Goal: Navigation & Orientation: Find specific page/section

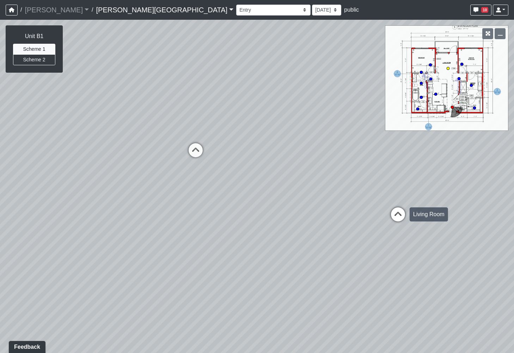
click at [395, 212] on icon at bounding box center [398, 217] width 21 height 21
drag, startPoint x: 210, startPoint y: 220, endPoint x: 576, endPoint y: 187, distance: 367.7
click at [514, 187] on html "/ [PERSON_NAME] Loading... / [PERSON_NAME][GEOGRAPHIC_DATA] [PERSON_NAME][GEOGR…" at bounding box center [257, 176] width 514 height 353
click at [218, 218] on icon at bounding box center [223, 218] width 21 height 21
drag, startPoint x: 421, startPoint y: 235, endPoint x: -30, endPoint y: 192, distance: 452.6
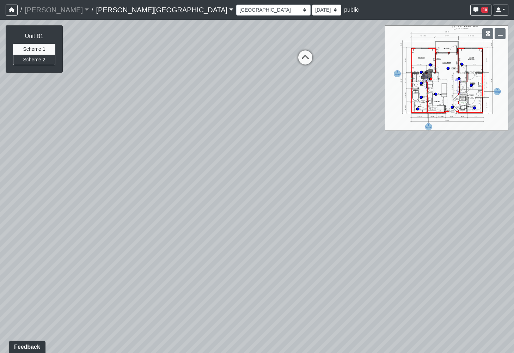
click at [0, 192] on html "/ [PERSON_NAME] Loading... / [PERSON_NAME][GEOGRAPHIC_DATA] [PERSON_NAME][GEOGR…" at bounding box center [257, 176] width 514 height 353
drag, startPoint x: 293, startPoint y: 303, endPoint x: 234, endPoint y: 303, distance: 59.3
click at [241, 303] on div "Loading... Bar Loading... Seating Loading... Pool Courtyard Entry 1 Loading... …" at bounding box center [257, 186] width 514 height 333
drag, startPoint x: 317, startPoint y: 301, endPoint x: -30, endPoint y: 299, distance: 347.1
click at [0, 299] on html "/ [PERSON_NAME] Loading... / [PERSON_NAME][GEOGRAPHIC_DATA] [PERSON_NAME][GEOGR…" at bounding box center [257, 176] width 514 height 353
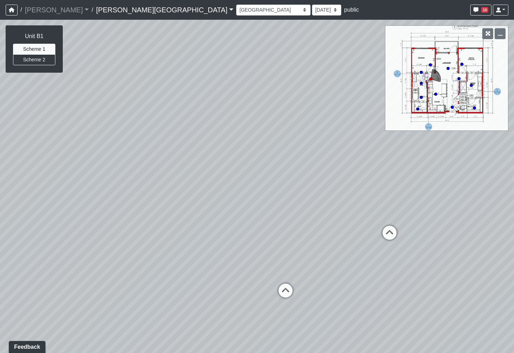
drag, startPoint x: 379, startPoint y: 224, endPoint x: 361, endPoint y: 297, distance: 74.5
click at [355, 305] on div "Loading... Bar Loading... Seating Loading... Pool Courtyard Entry 1 Loading... …" at bounding box center [257, 186] width 514 height 333
click at [366, 239] on icon at bounding box center [375, 244] width 21 height 21
drag, startPoint x: 167, startPoint y: 226, endPoint x: 268, endPoint y: 195, distance: 106.3
click at [268, 195] on div "Loading... Bar Loading... Seating Loading... Pool Courtyard Entry 1 Loading... …" at bounding box center [257, 186] width 514 height 333
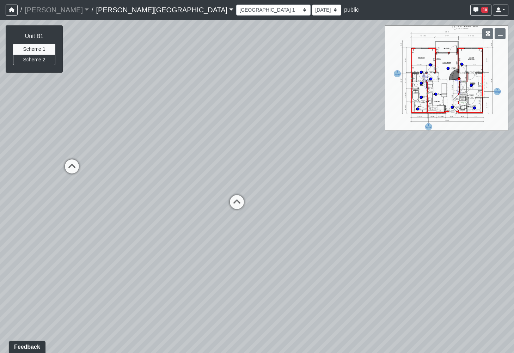
drag, startPoint x: 108, startPoint y: 184, endPoint x: 571, endPoint y: 130, distance: 466.7
click at [514, 130] on html "/ [PERSON_NAME] Loading... / [PERSON_NAME][GEOGRAPHIC_DATA] [PERSON_NAME][GEOGR…" at bounding box center [257, 176] width 514 height 353
drag, startPoint x: 188, startPoint y: 173, endPoint x: 558, endPoint y: 254, distance: 379.2
click at [514, 254] on html "/ [PERSON_NAME] Loading... / [PERSON_NAME][GEOGRAPHIC_DATA] [PERSON_NAME][GEOGR…" at bounding box center [257, 176] width 514 height 353
drag, startPoint x: 189, startPoint y: 252, endPoint x: 297, endPoint y: 249, distance: 108.0
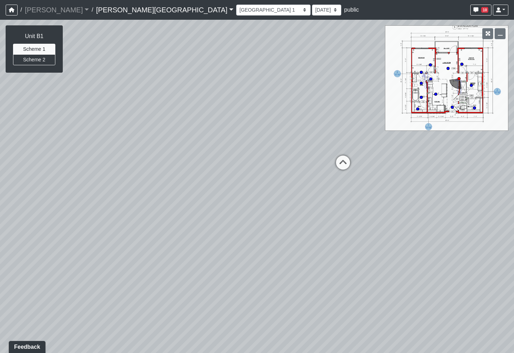
click at [297, 249] on div "Loading... Bar Loading... Seating Loading... Pool Courtyard Entry 1 Loading... …" at bounding box center [257, 186] width 514 height 333
click at [341, 164] on icon at bounding box center [343, 166] width 21 height 21
drag, startPoint x: 448, startPoint y: 246, endPoint x: -30, endPoint y: 170, distance: 484.0
click at [0, 170] on html "/ [PERSON_NAME] Loading... / [PERSON_NAME][GEOGRAPHIC_DATA] [PERSON_NAME][GEOGR…" at bounding box center [257, 176] width 514 height 353
drag, startPoint x: 391, startPoint y: 202, endPoint x: -30, endPoint y: 224, distance: 421.4
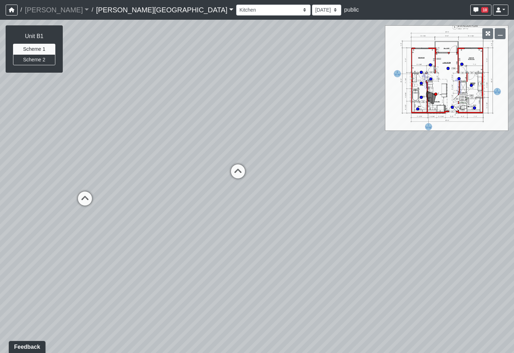
click at [0, 224] on html "/ [PERSON_NAME] Loading... / [PERSON_NAME][GEOGRAPHIC_DATA] [PERSON_NAME][GEOGR…" at bounding box center [257, 176] width 514 height 353
click at [235, 169] on icon at bounding box center [234, 174] width 21 height 21
drag, startPoint x: 172, startPoint y: 281, endPoint x: 771, endPoint y: 185, distance: 607.0
click at [514, 185] on html "/ [PERSON_NAME] Loading... / [PERSON_NAME][GEOGRAPHIC_DATA] [PERSON_NAME][GEOGR…" at bounding box center [257, 176] width 514 height 353
drag, startPoint x: 346, startPoint y: 179, endPoint x: 827, endPoint y: 309, distance: 497.4
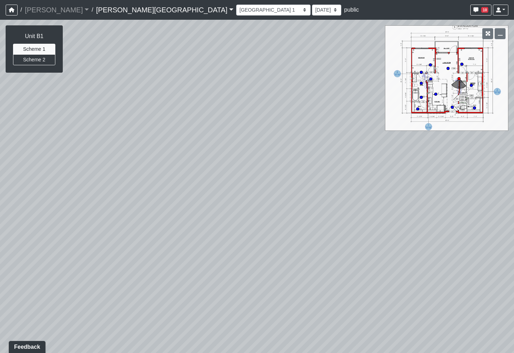
click at [514, 309] on html "/ [PERSON_NAME] Loading... / [PERSON_NAME][GEOGRAPHIC_DATA] [PERSON_NAME][GEOGR…" at bounding box center [257, 176] width 514 height 353
click at [364, 280] on div "Loading... Bar Loading... Seating Loading... Pool Courtyard Entry 1 Loading... …" at bounding box center [257, 186] width 514 height 333
drag, startPoint x: 391, startPoint y: 271, endPoint x: 117, endPoint y: 250, distance: 274.2
click at [117, 250] on div "Loading... Bar Loading... Seating Loading... Pool Courtyard Entry 1 Loading... …" at bounding box center [257, 186] width 514 height 333
drag, startPoint x: 383, startPoint y: 218, endPoint x: 220, endPoint y: 227, distance: 163.3
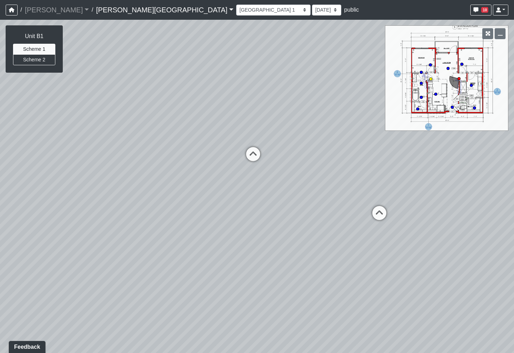
click at [383, 218] on icon at bounding box center [379, 216] width 21 height 21
drag, startPoint x: 103, startPoint y: 230, endPoint x: 664, endPoint y: 217, distance: 561.4
click at [514, 217] on html "/ [PERSON_NAME] Loading... / [PERSON_NAME][GEOGRAPHIC_DATA] [PERSON_NAME][GEOGR…" at bounding box center [257, 176] width 514 height 353
drag, startPoint x: 315, startPoint y: 157, endPoint x: 355, endPoint y: 139, distance: 43.9
click at [359, 142] on div "Loading... Bar Loading... Seating Loading... Pool Courtyard Entry 1 Loading... …" at bounding box center [257, 186] width 514 height 333
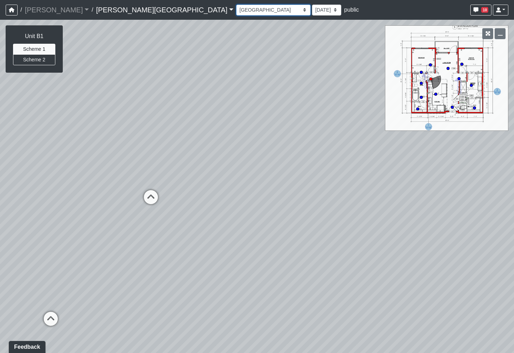
click at [236, 8] on select "Hallway Hospitality Bar Package Room Package Room Entry Pool Courtyard Entry 1 …" at bounding box center [273, 10] width 74 height 11
click at [236, 5] on select "Hallway Hospitality Bar Package Room Package Room Entry Pool Courtyard Entry 1 …" at bounding box center [273, 10] width 74 height 11
select select "k1y5CizfMtHuTrgUcG5weo"
drag, startPoint x: 258, startPoint y: 212, endPoint x: 309, endPoint y: 169, distance: 67.4
click at [309, 169] on div "Loading... Bar Loading... Seating Loading... Pool Courtyard Entry 1 Loading... …" at bounding box center [257, 186] width 514 height 333
